Goal: Check status: Check status

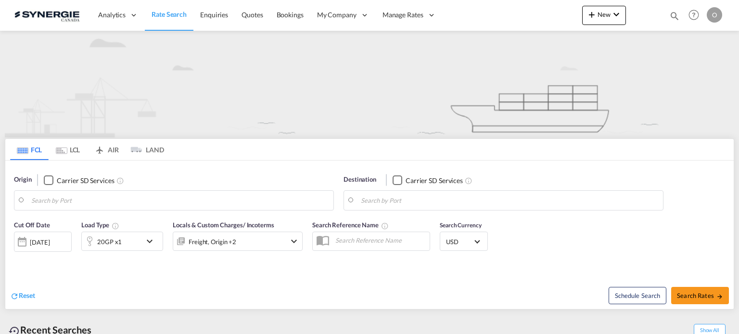
type input "Saskatoon, SK, CASAK"
type input "Navegantes, BRNVT"
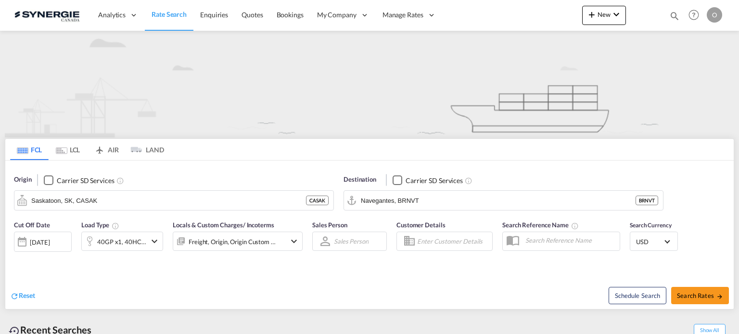
click at [676, 17] on md-icon "icon-magnify" at bounding box center [674, 16] width 11 height 11
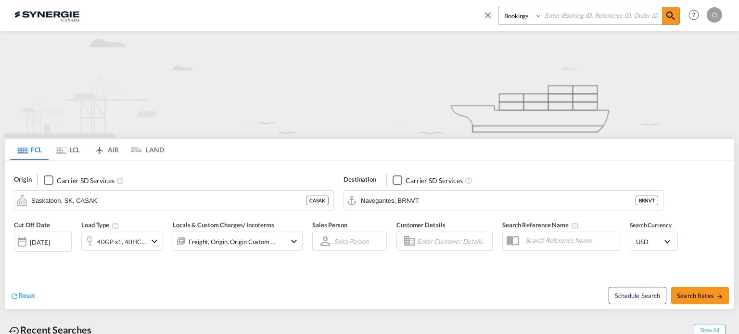
click at [520, 11] on select "Bookings Quotes Enquiries" at bounding box center [521, 15] width 46 height 17
select select "Quotes"
click at [498, 7] on select "Bookings Quotes Enquiries" at bounding box center [521, 15] width 46 height 17
click at [584, 11] on input at bounding box center [602, 15] width 120 height 17
paste input "SYC000009506"
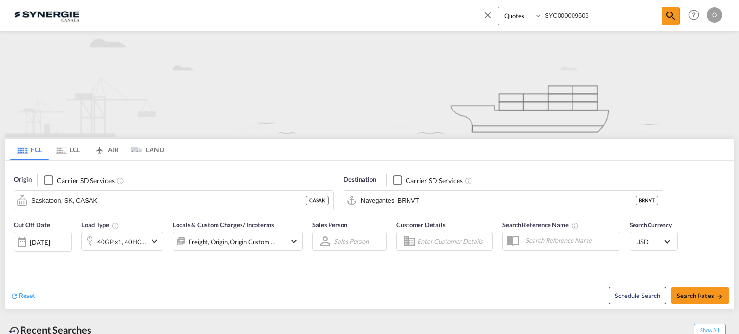
type input "SYC000009506"
click at [673, 15] on md-icon "icon-magnify" at bounding box center [671, 16] width 12 height 12
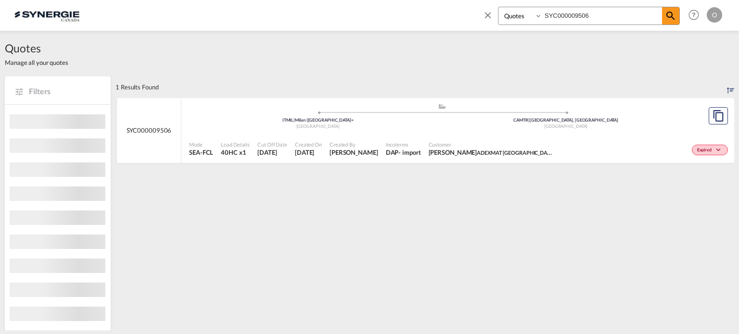
click at [413, 157] on div "Incoterms DAP - import" at bounding box center [403, 149] width 43 height 24
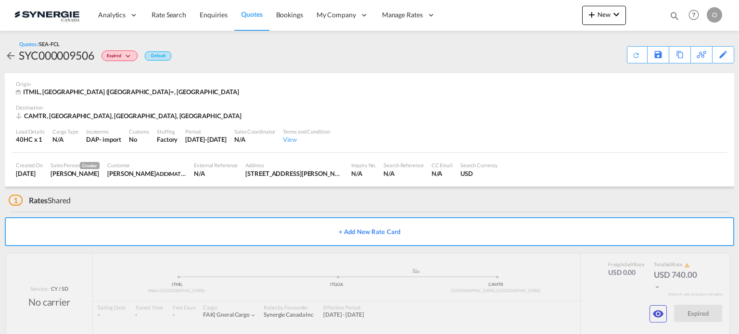
click at [660, 308] on md-icon "icon-eye" at bounding box center [658, 314] width 12 height 12
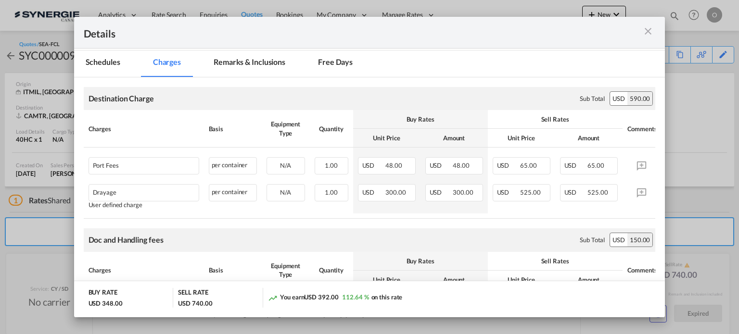
scroll to position [133, 0]
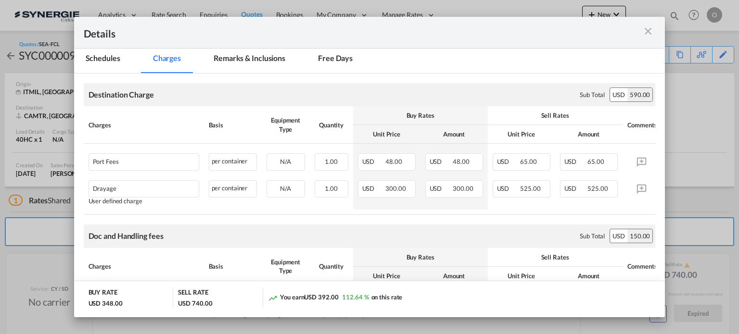
click at [250, 64] on md-tab-item "Remarks & Inclusions" at bounding box center [249, 60] width 95 height 26
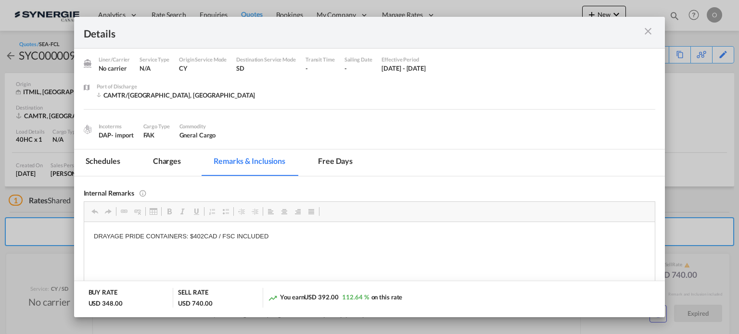
scroll to position [0, 0]
